Goal: Task Accomplishment & Management: Manage account settings

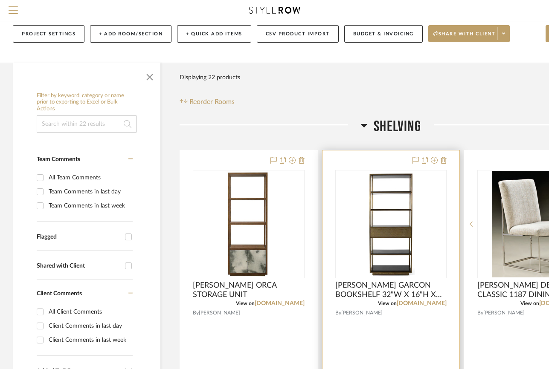
scroll to position [128, 0]
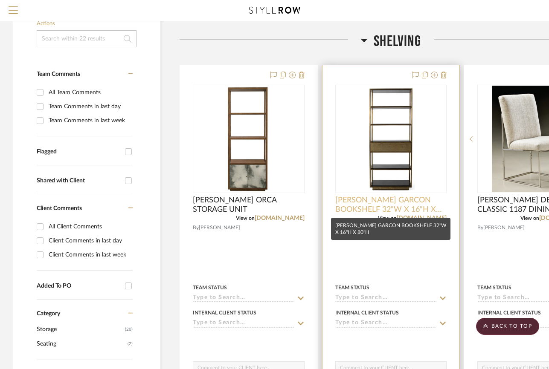
click at [427, 207] on span "[PERSON_NAME] GARCON BOOKSHELF 32"W X 16"H X 80"H" at bounding box center [391, 205] width 112 height 19
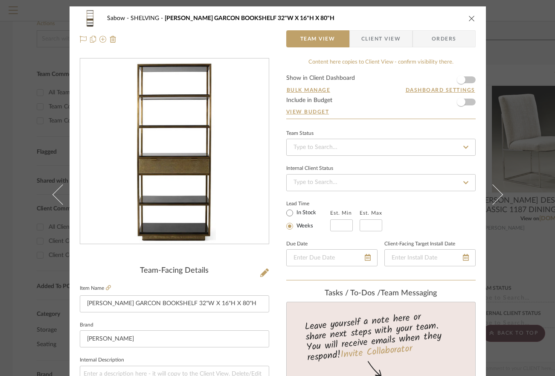
scroll to position [85, 0]
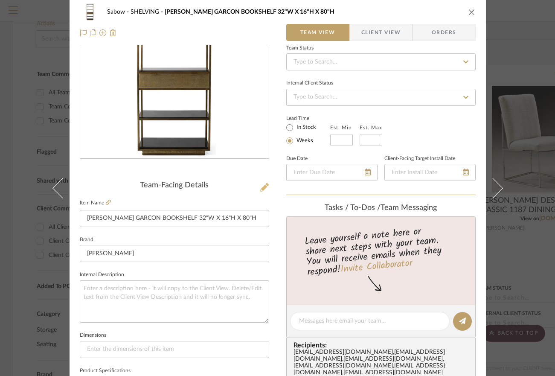
click at [263, 188] on icon at bounding box center [264, 187] width 9 height 9
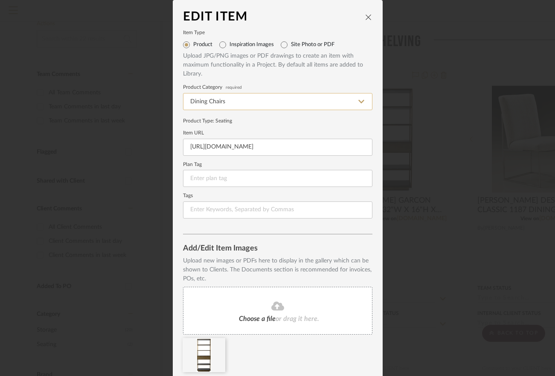
click at [319, 100] on input "Dining Chairs" at bounding box center [277, 101] width 189 height 17
click at [267, 121] on div "Bookcases & Etageres" at bounding box center [274, 123] width 189 height 22
type input "Bookcases & Etageres"
click at [366, 16] on icon "close" at bounding box center [368, 17] width 7 height 7
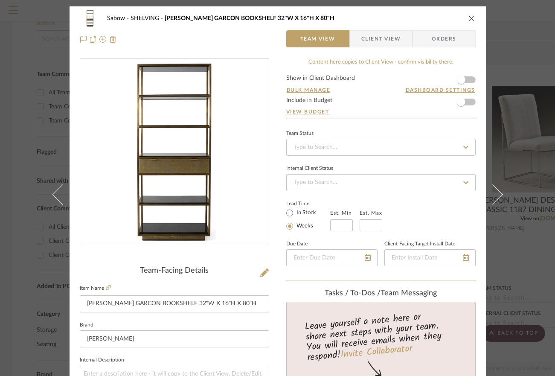
click at [468, 19] on icon "close" at bounding box center [471, 18] width 7 height 7
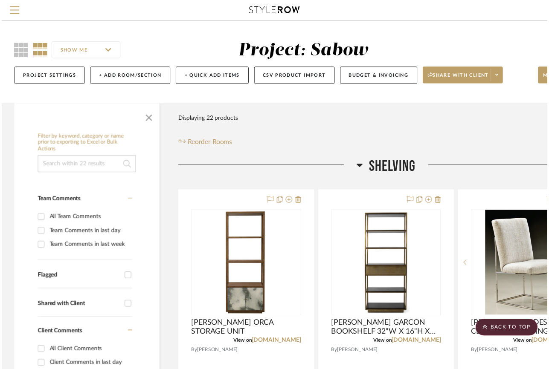
scroll to position [128, 0]
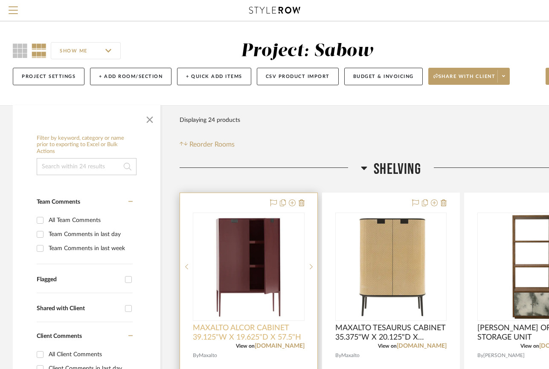
click at [300, 339] on span "MAXALTO ALCOR CABINET 39.125"W X 19.625"D X 57.5"H" at bounding box center [249, 333] width 112 height 19
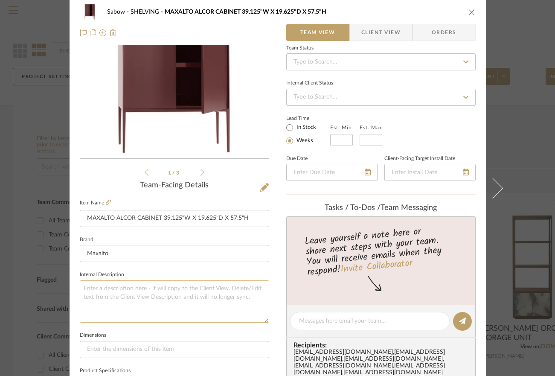
scroll to position [171, 0]
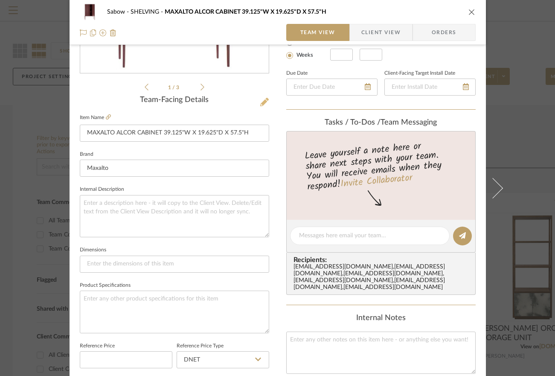
click at [260, 102] on icon at bounding box center [264, 102] width 9 height 9
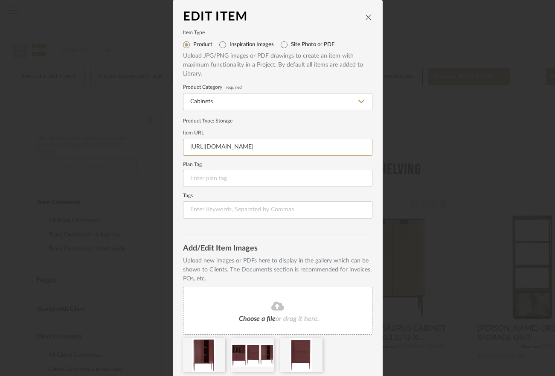
scroll to position [0, 127]
drag, startPoint x: 184, startPoint y: 145, endPoint x: 374, endPoint y: 148, distance: 190.7
click at [374, 148] on dialog-content "Edit Item Item Type Product Inspiration Images Site Photo or PDF Upload JPG/PNG…" at bounding box center [278, 203] width 210 height 406
paste input "it/it-alcor-contenitori.html"
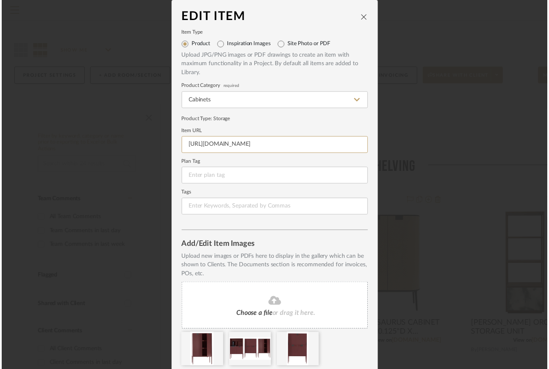
scroll to position [0, 0]
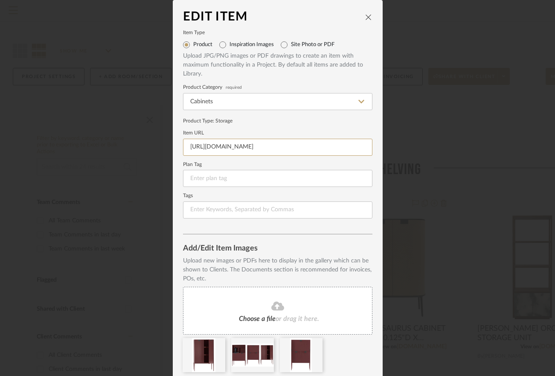
type input "https://www.maxalto.com/it/it-alcor-contenitori.html"
click at [366, 18] on icon "close" at bounding box center [368, 17] width 7 height 7
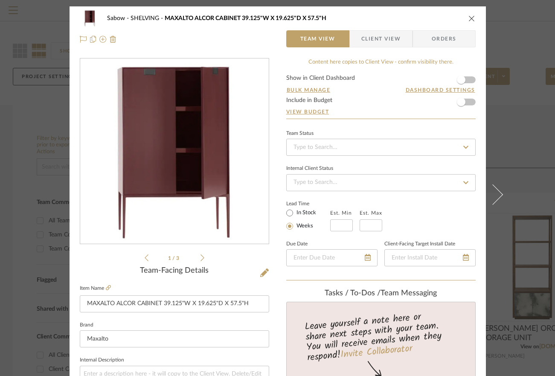
click at [468, 20] on icon "close" at bounding box center [471, 18] width 7 height 7
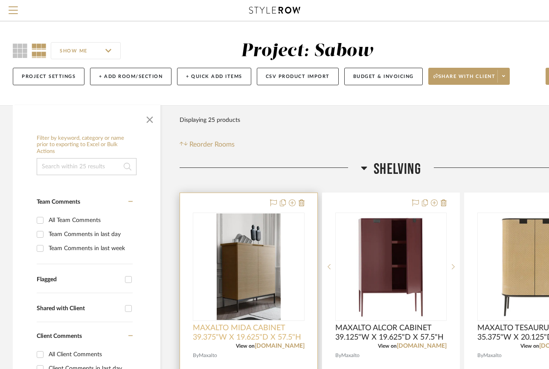
scroll to position [128, 0]
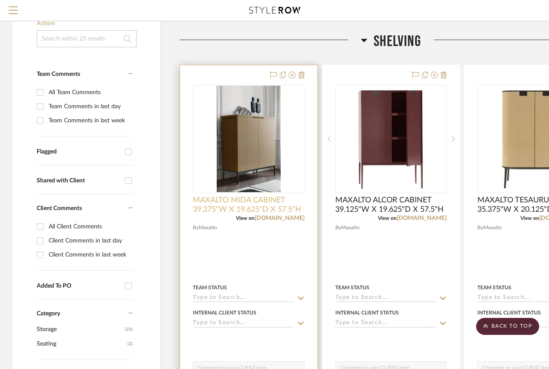
click at [286, 207] on span "MAXALTO MIDA CABINET 39.375"W X 19.625"D X 57.5"H" at bounding box center [249, 205] width 112 height 19
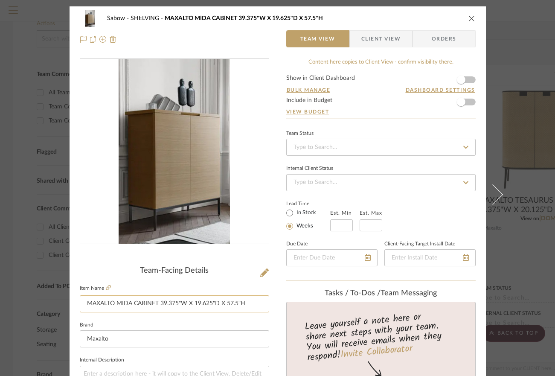
scroll to position [171, 0]
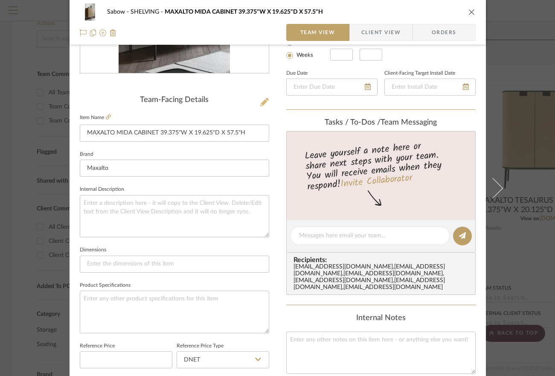
click at [262, 106] on icon at bounding box center [264, 102] width 9 height 9
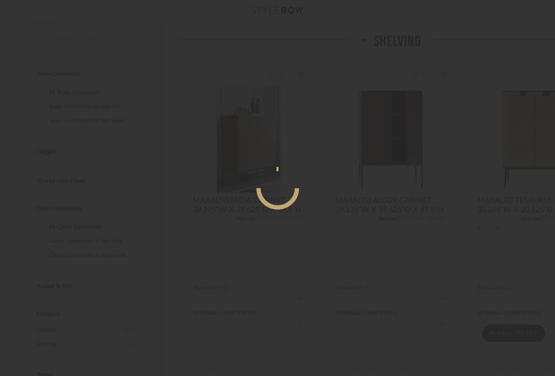
scroll to position [0, 0]
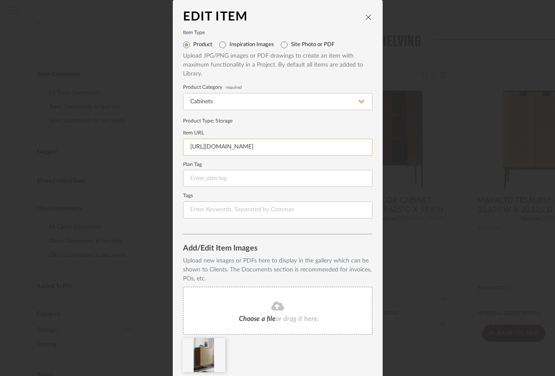
click at [258, 147] on input "https://www.maxalto.com/en/productpdf/download/file/id/806/name/Mida.pdf/" at bounding box center [277, 147] width 189 height 17
paste input "en-mida-contenitori.html"
type input "https://www.maxalto.com/en/en-mida-contenitori.html"
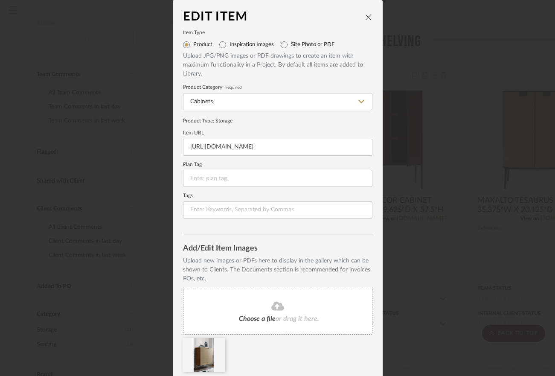
click at [365, 14] on icon "close" at bounding box center [368, 17] width 7 height 7
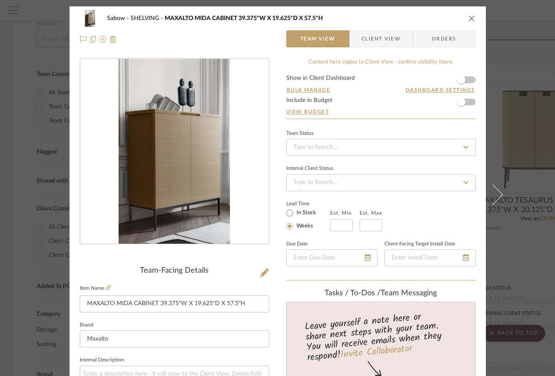
click at [468, 17] on icon "close" at bounding box center [471, 18] width 7 height 7
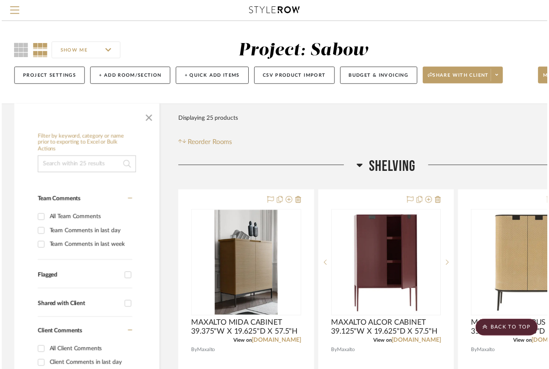
scroll to position [128, 0]
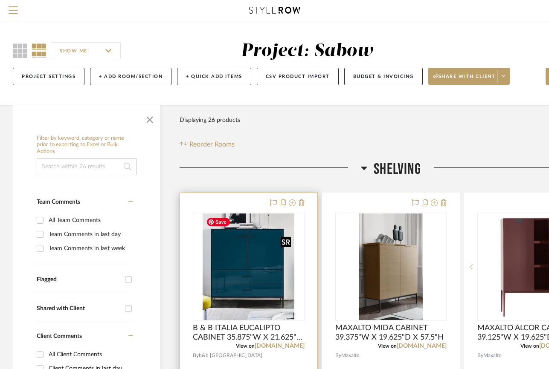
scroll to position [85, 0]
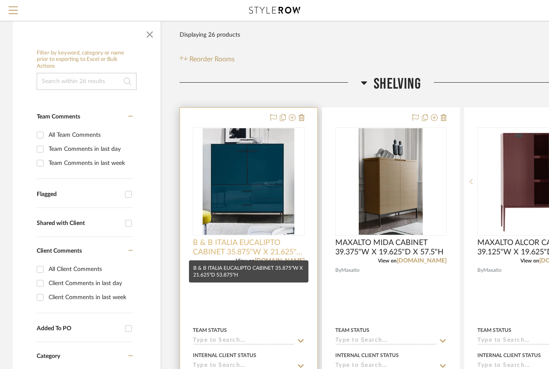
click at [282, 244] on span "B & B ITALIA EUCALIPTO CABINET 35.875"W X 21.625"D 53.875"H" at bounding box center [249, 247] width 112 height 19
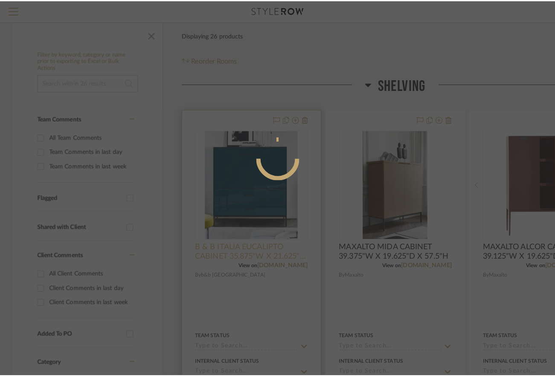
scroll to position [0, 0]
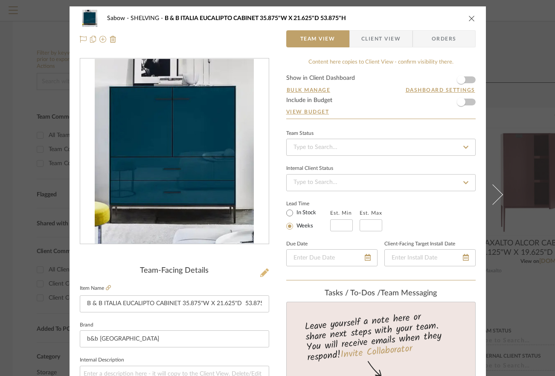
click at [264, 271] on icon at bounding box center [264, 272] width 9 height 9
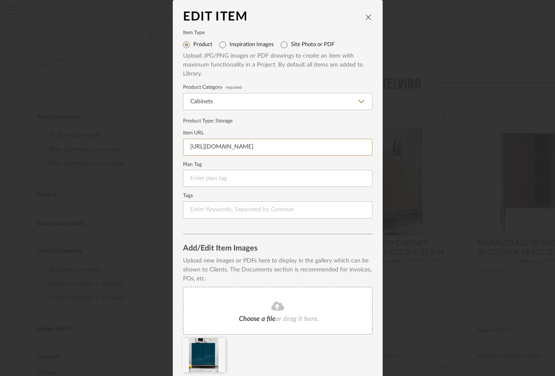
scroll to position [0, 58]
drag, startPoint x: 192, startPoint y: 145, endPoint x: 410, endPoint y: 168, distance: 219.1
click at [410, 168] on div "Edit Item Item Type Product Inspiration Images Site Photo or PDF Upload JPG/PNG…" at bounding box center [277, 188] width 555 height 376
type input "h"
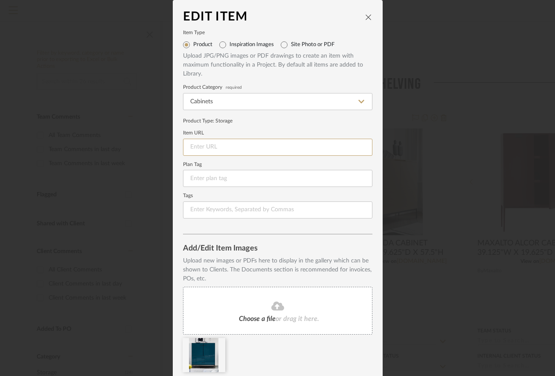
paste input "https://www.bebitalia.com/en-us/en-eucalipto-contenitori-zona-giorno.html"
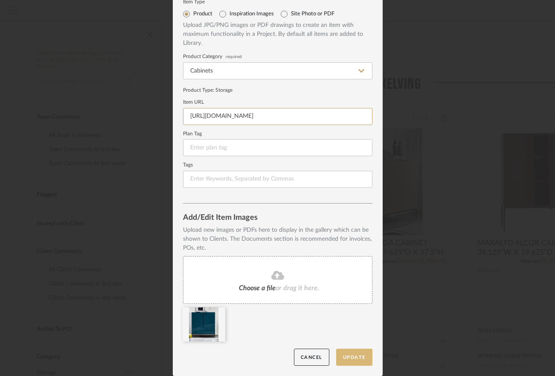
type input "https://www.bebitalia.com/en-us/en-eucalipto-contenitori-zona-giorno.html"
click at [359, 357] on button "Update" at bounding box center [354, 356] width 36 height 17
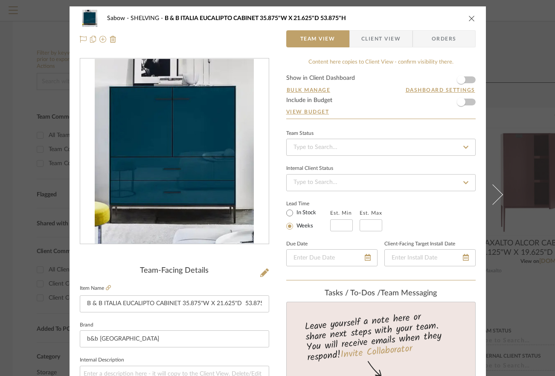
click at [468, 17] on icon "close" at bounding box center [471, 18] width 7 height 7
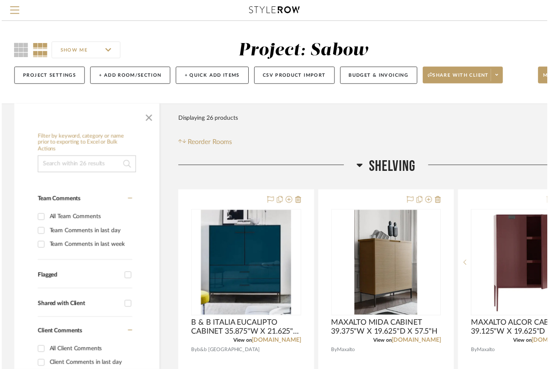
scroll to position [85, 0]
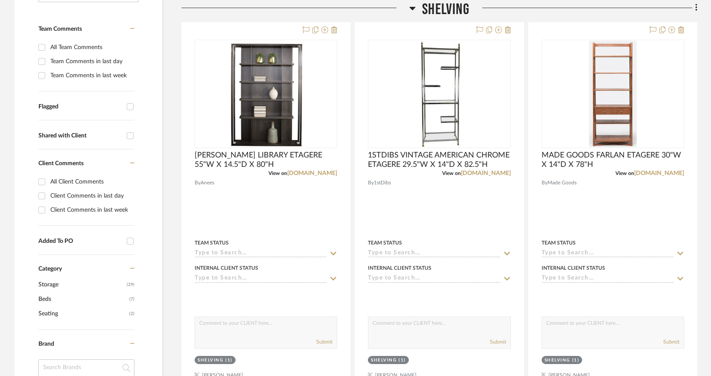
scroll to position [85, 0]
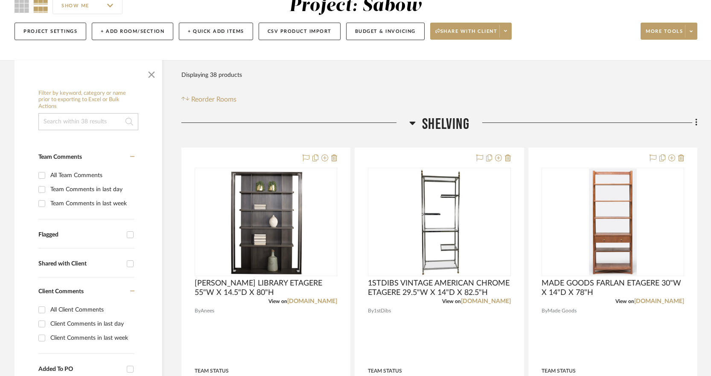
click at [414, 125] on icon at bounding box center [412, 123] width 6 height 10
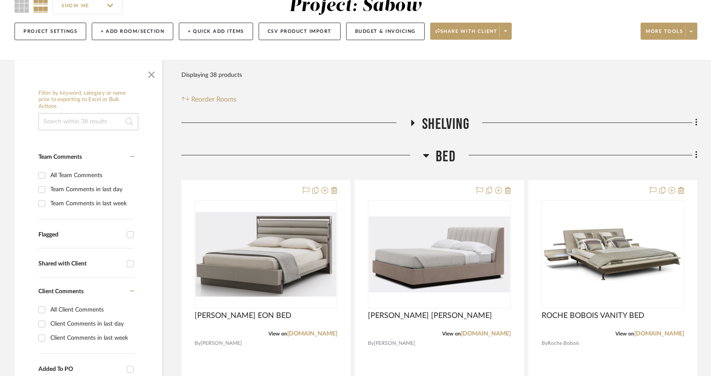
click at [427, 157] on icon at bounding box center [426, 155] width 6 height 10
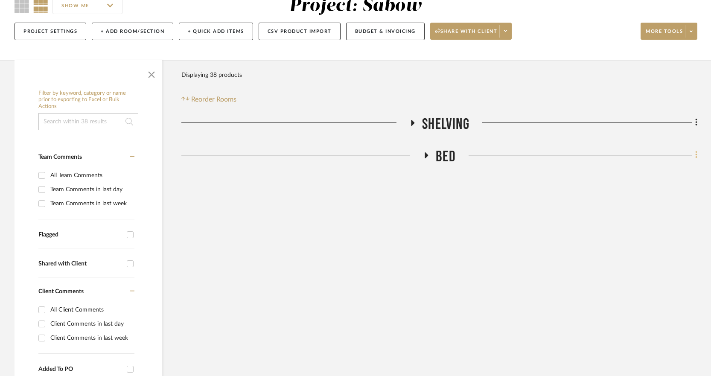
click at [554, 155] on icon at bounding box center [696, 154] width 2 height 7
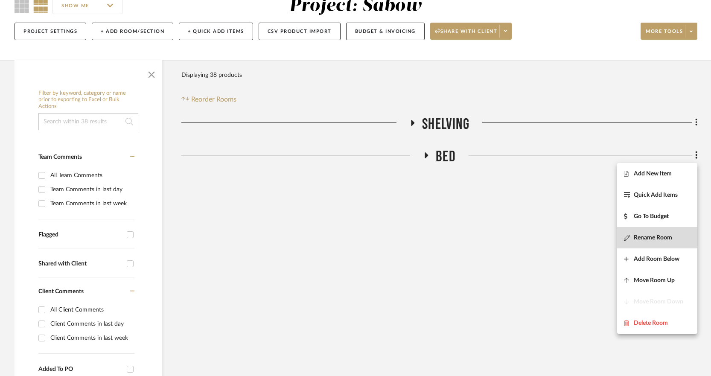
click at [554, 236] on span "Rename Room" at bounding box center [652, 237] width 38 height 7
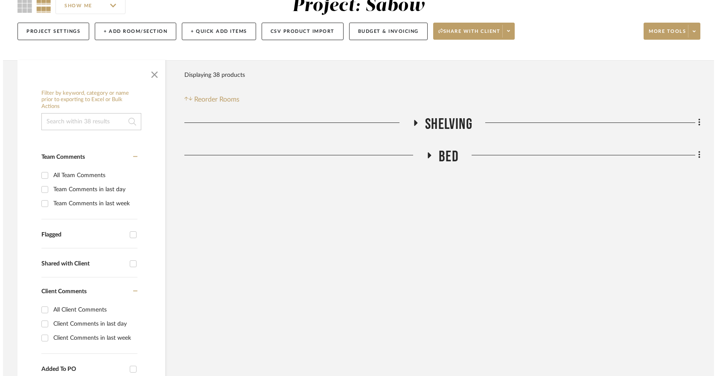
scroll to position [0, 0]
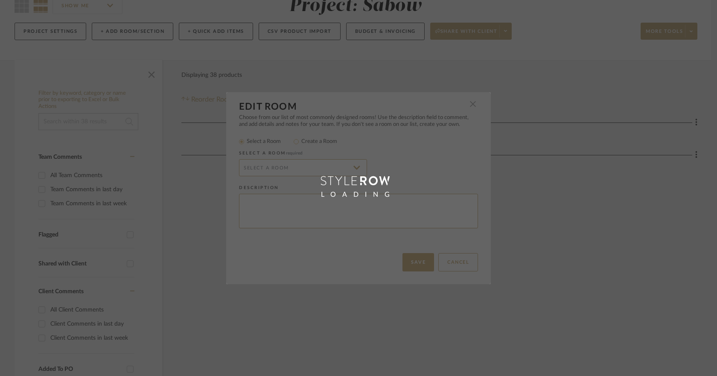
radio input "false"
radio input "true"
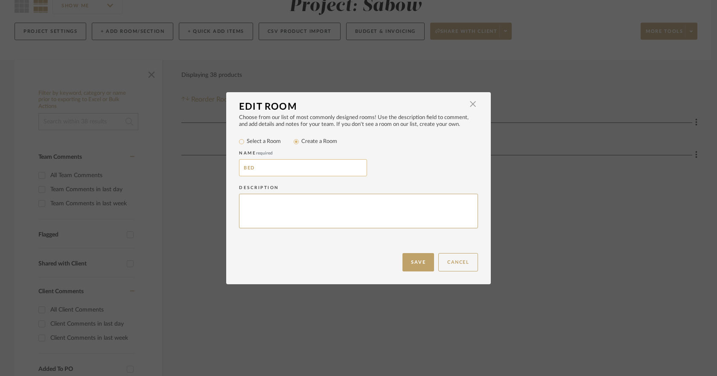
click at [241, 166] on input "BED" at bounding box center [303, 167] width 128 height 17
type input "CAL KING BED"
click at [420, 261] on button "Save" at bounding box center [418, 262] width 32 height 18
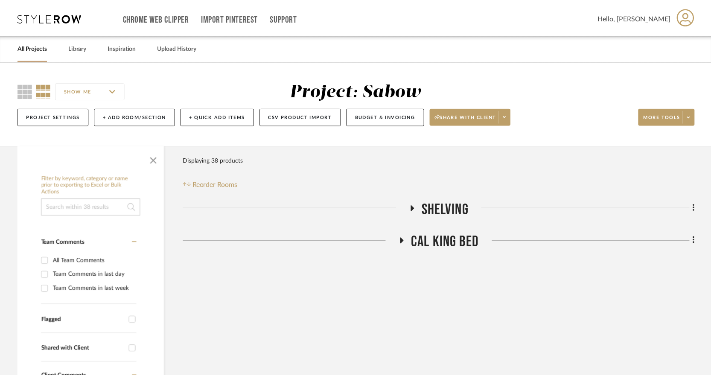
scroll to position [85, 0]
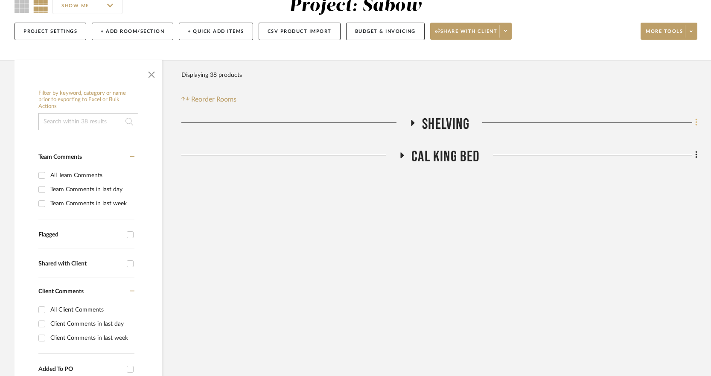
click at [554, 121] on icon at bounding box center [696, 122] width 3 height 9
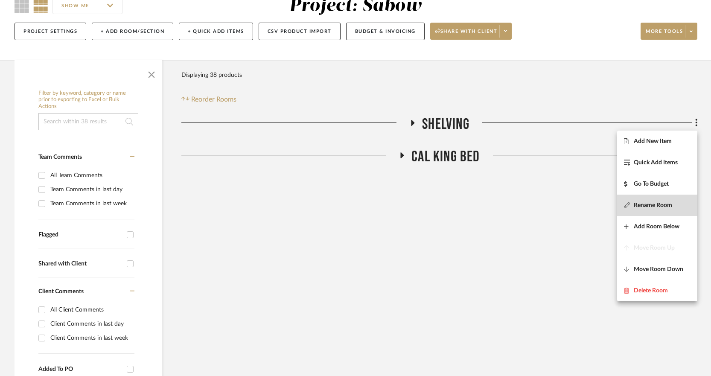
click at [554, 200] on button "Rename Room" at bounding box center [657, 204] width 80 height 21
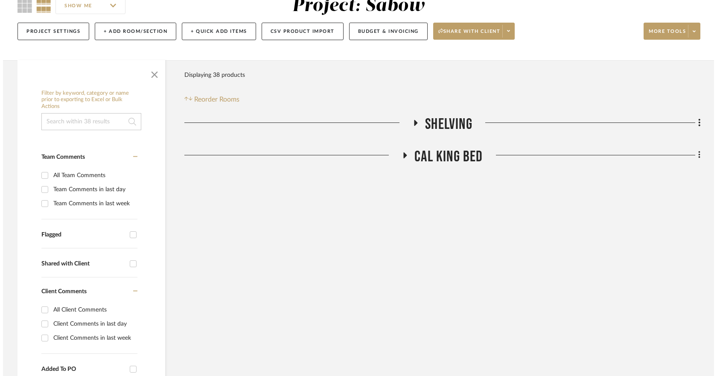
scroll to position [0, 0]
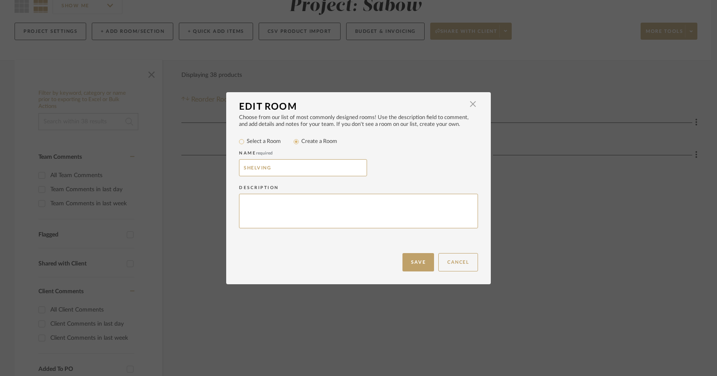
drag, startPoint x: 280, startPoint y: 166, endPoint x: 213, endPoint y: 159, distance: 67.4
click at [213, 159] on div "Edit Room × Choose from our list of most commonly designed rooms! Use the descr…" at bounding box center [358, 188] width 717 height 376
type input "CABINET OR ETAGERE"
click at [411, 258] on button "Save" at bounding box center [418, 262] width 32 height 18
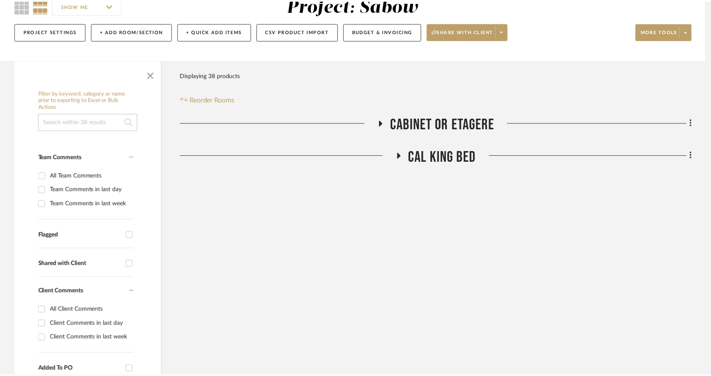
scroll to position [85, 0]
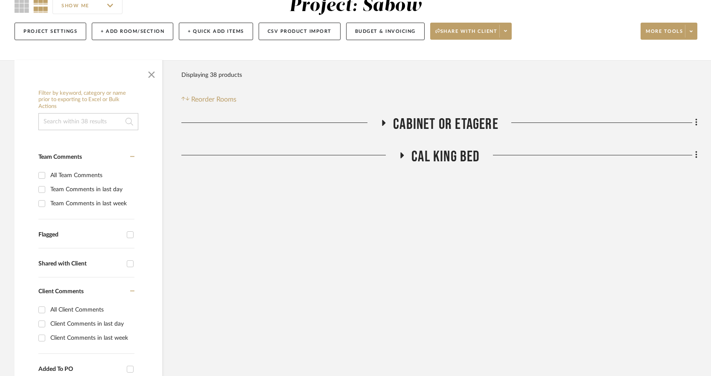
click at [400, 155] on icon at bounding box center [401, 155] width 3 height 6
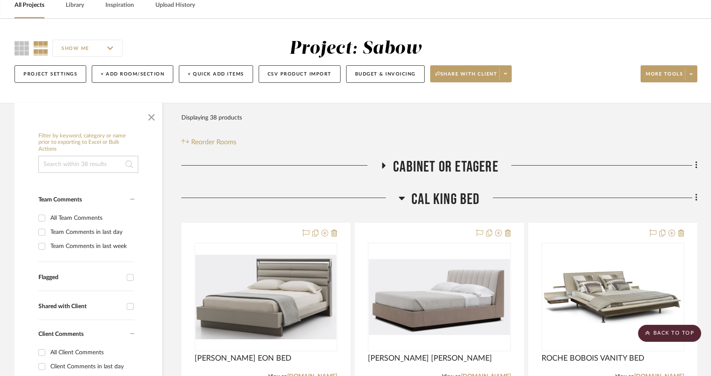
scroll to position [0, 0]
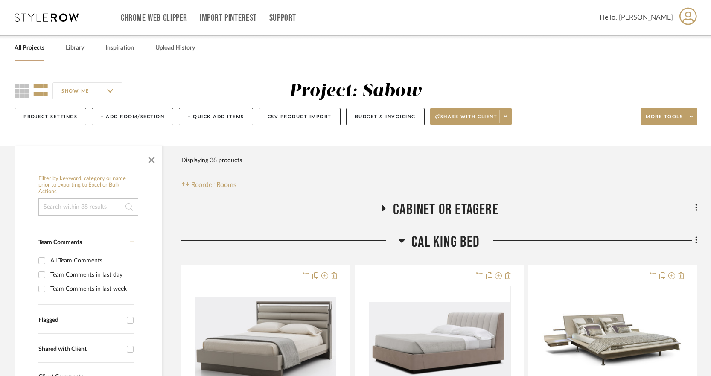
click at [38, 46] on link "All Projects" at bounding box center [30, 48] width 30 height 12
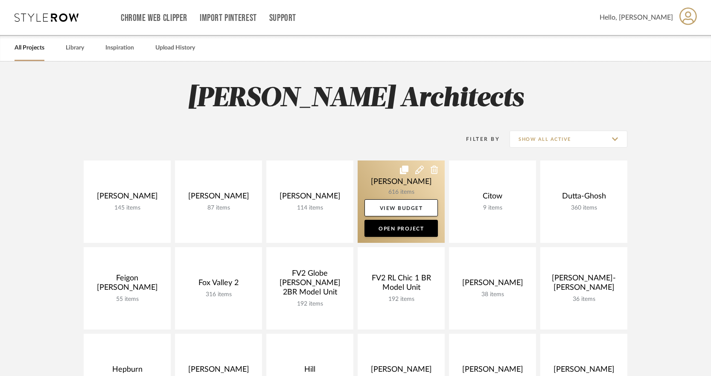
click at [393, 196] on link at bounding box center [400, 201] width 87 height 82
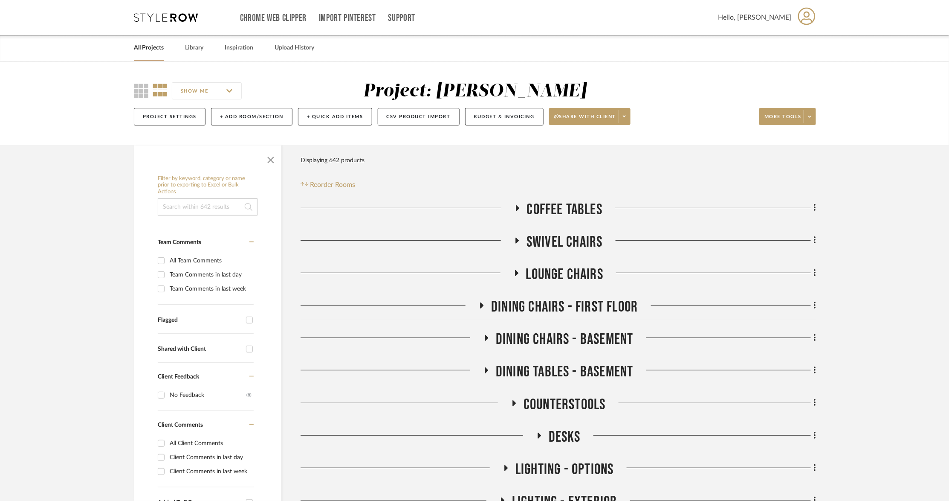
click at [163, 94] on icon at bounding box center [160, 91] width 15 height 15
click at [142, 84] on div "SHOW ME" at bounding box center [212, 91] width 156 height 20
click at [144, 93] on icon at bounding box center [141, 91] width 15 height 15
drag, startPoint x: 161, startPoint y: 91, endPoint x: 177, endPoint y: 96, distance: 16.9
click at [164, 92] on icon at bounding box center [160, 91] width 15 height 15
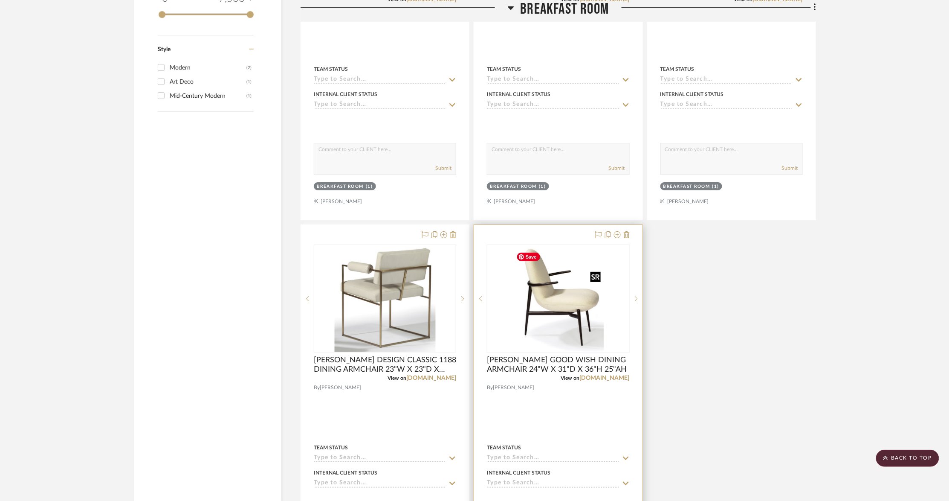
scroll to position [1456, 0]
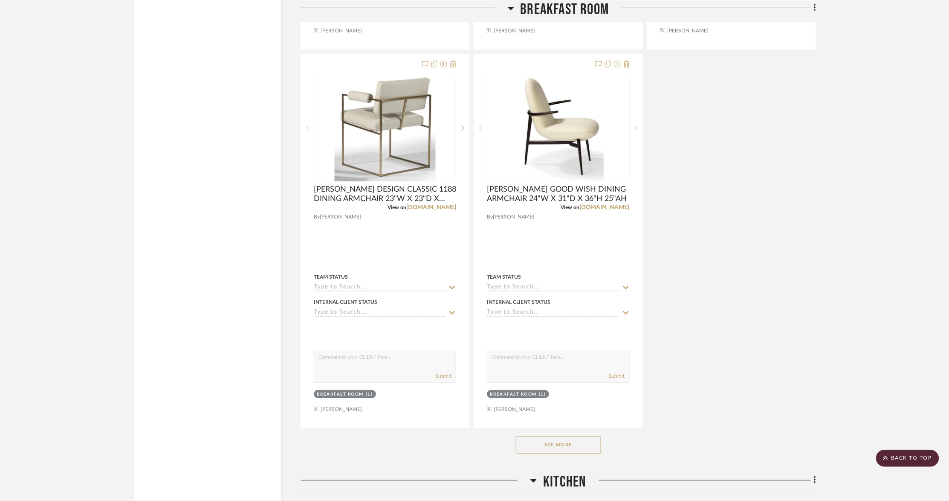
click at [554, 375] on button "See More" at bounding box center [558, 444] width 85 height 17
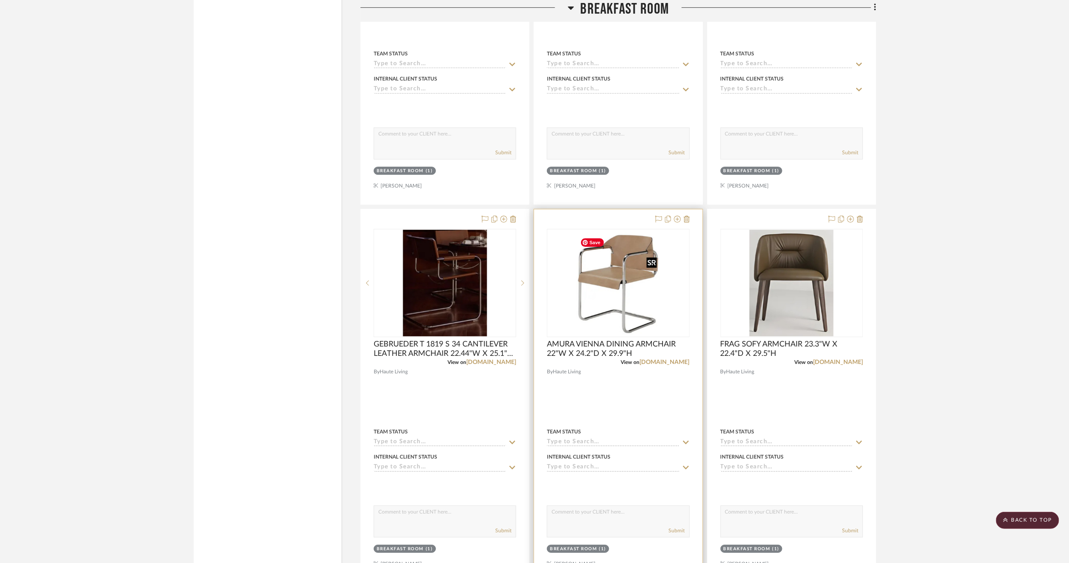
scroll to position [1487, 0]
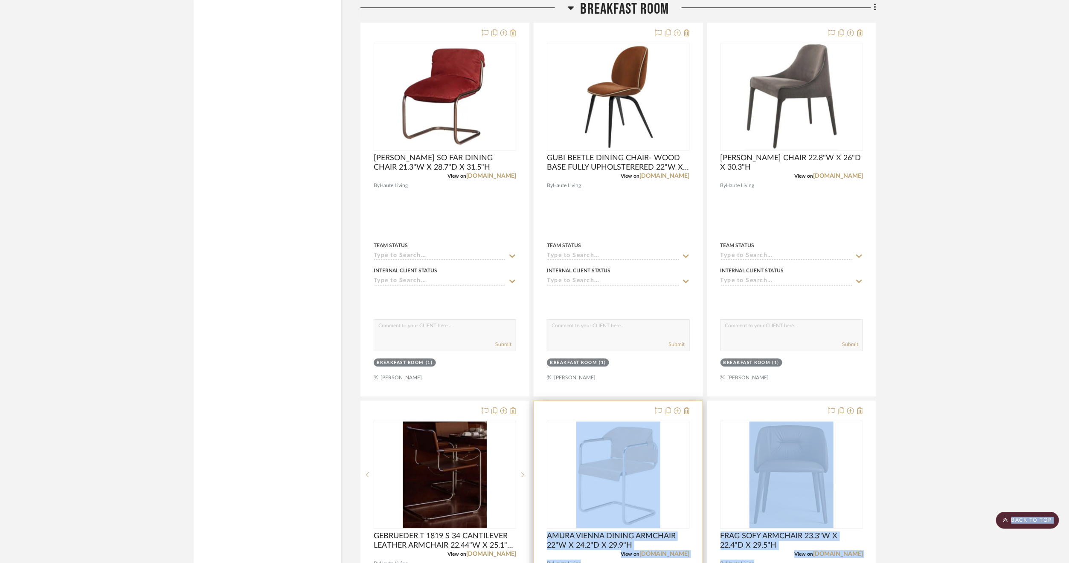
drag, startPoint x: 649, startPoint y: 459, endPoint x: 635, endPoint y: 425, distance: 36.5
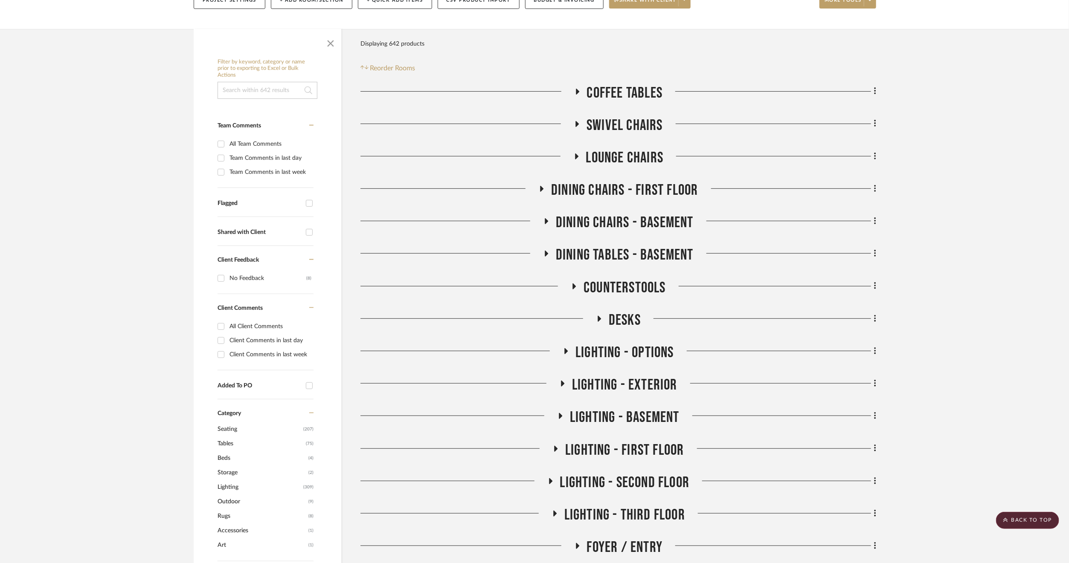
scroll to position [0, 0]
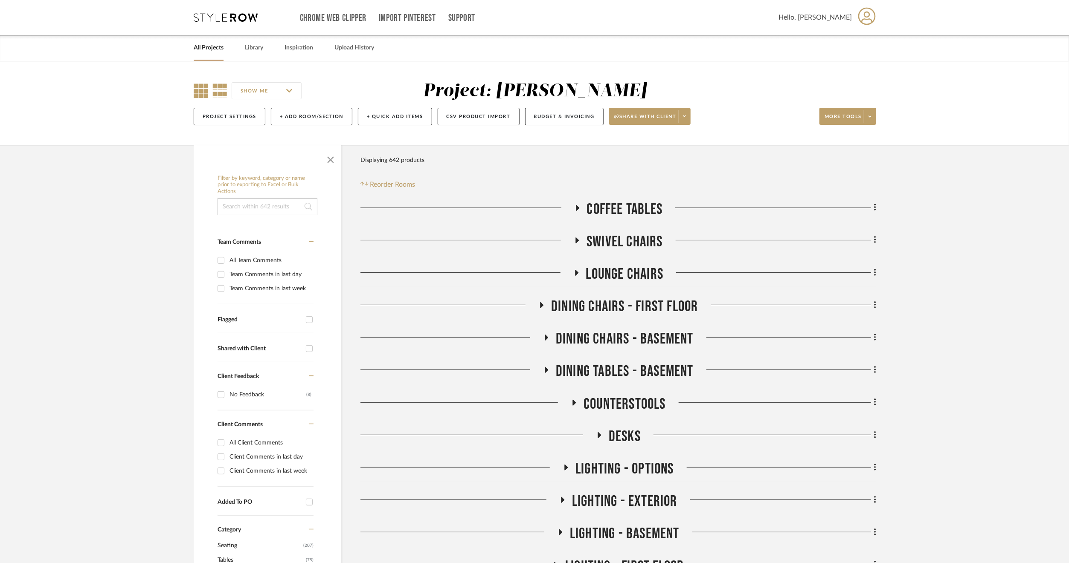
click at [203, 93] on icon at bounding box center [201, 91] width 15 height 15
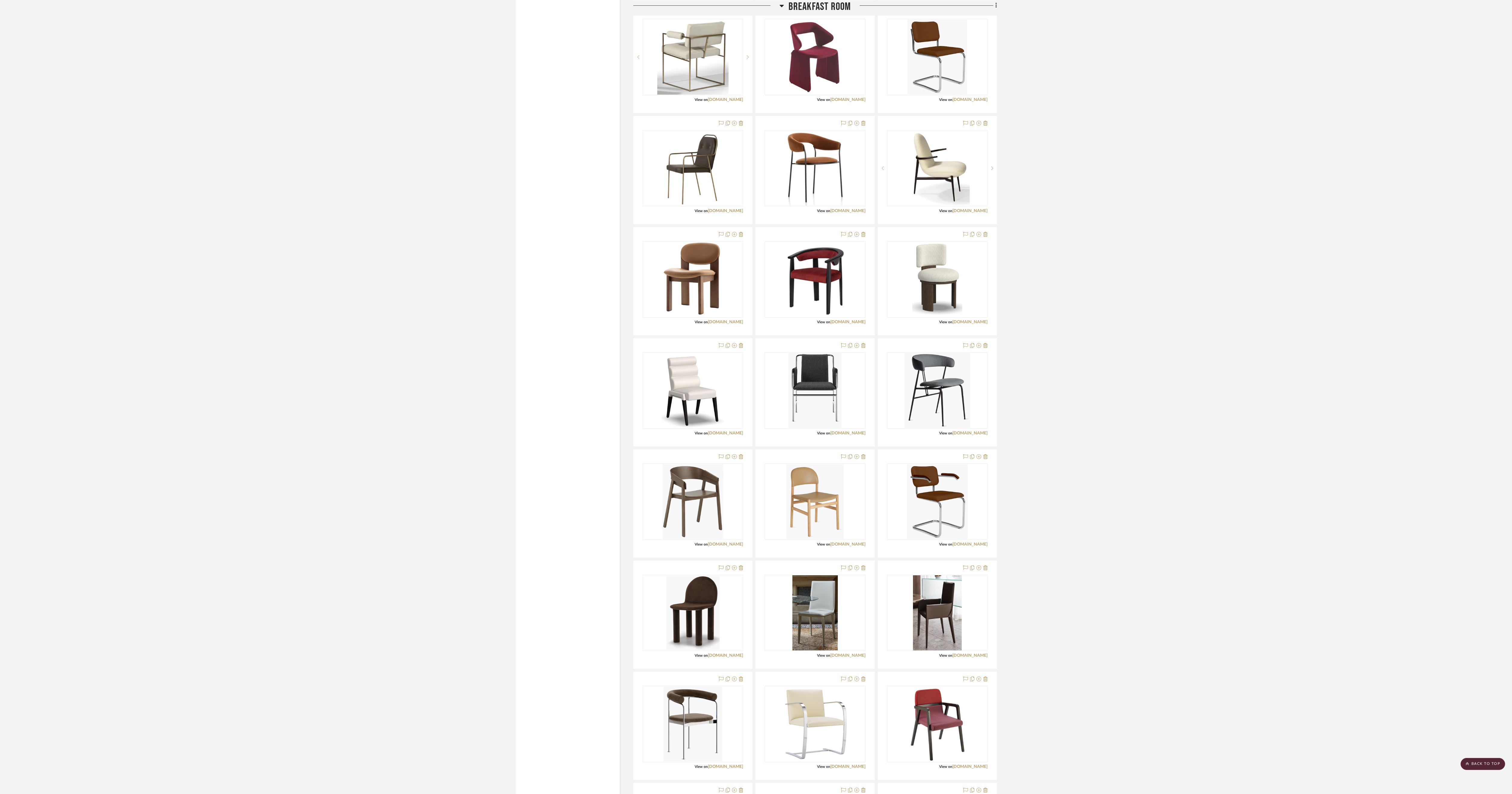
scroll to position [1255, 0]
